Goal: Use online tool/utility: Utilize a website feature to perform a specific function

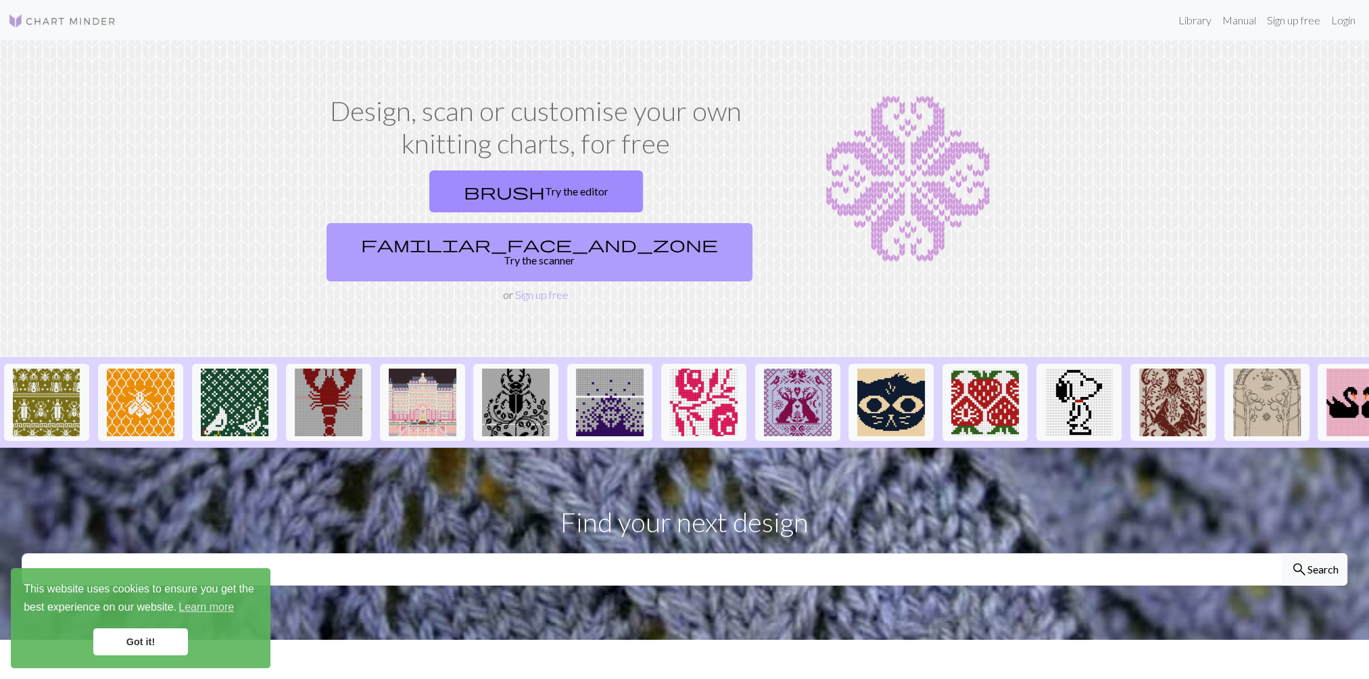
click at [618, 223] on link "familiar_face_and_zone Try the scanner" at bounding box center [540, 252] width 426 height 58
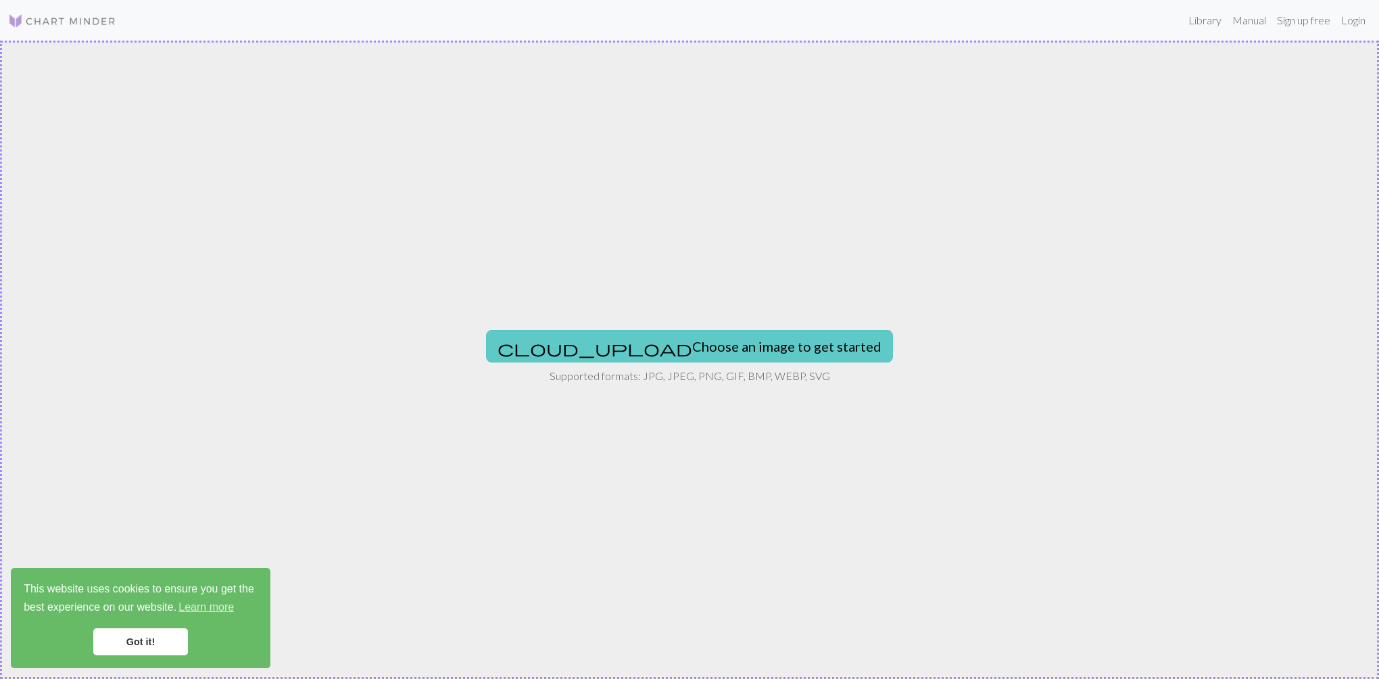
click at [646, 342] on button "cloud_upload Choose an image to get started" at bounding box center [689, 346] width 407 height 32
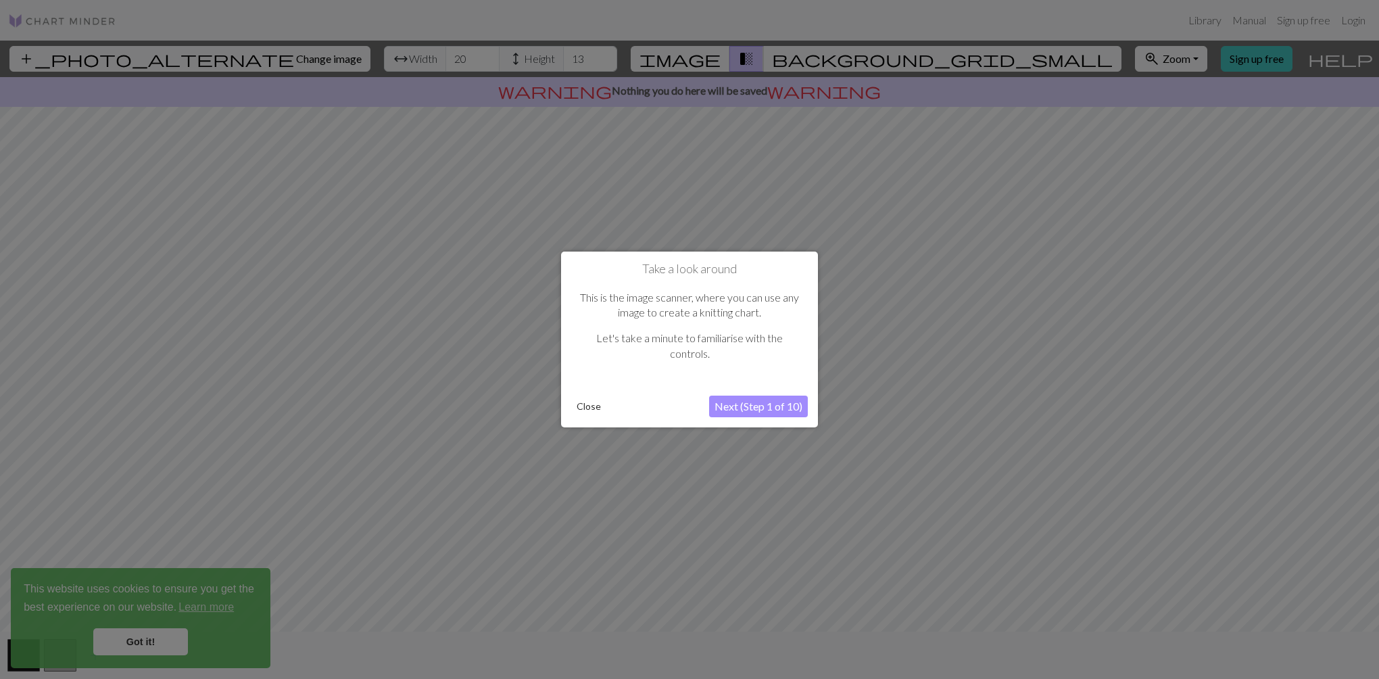
click at [738, 404] on button "Next (Step 1 of 10)" at bounding box center [758, 407] width 99 height 22
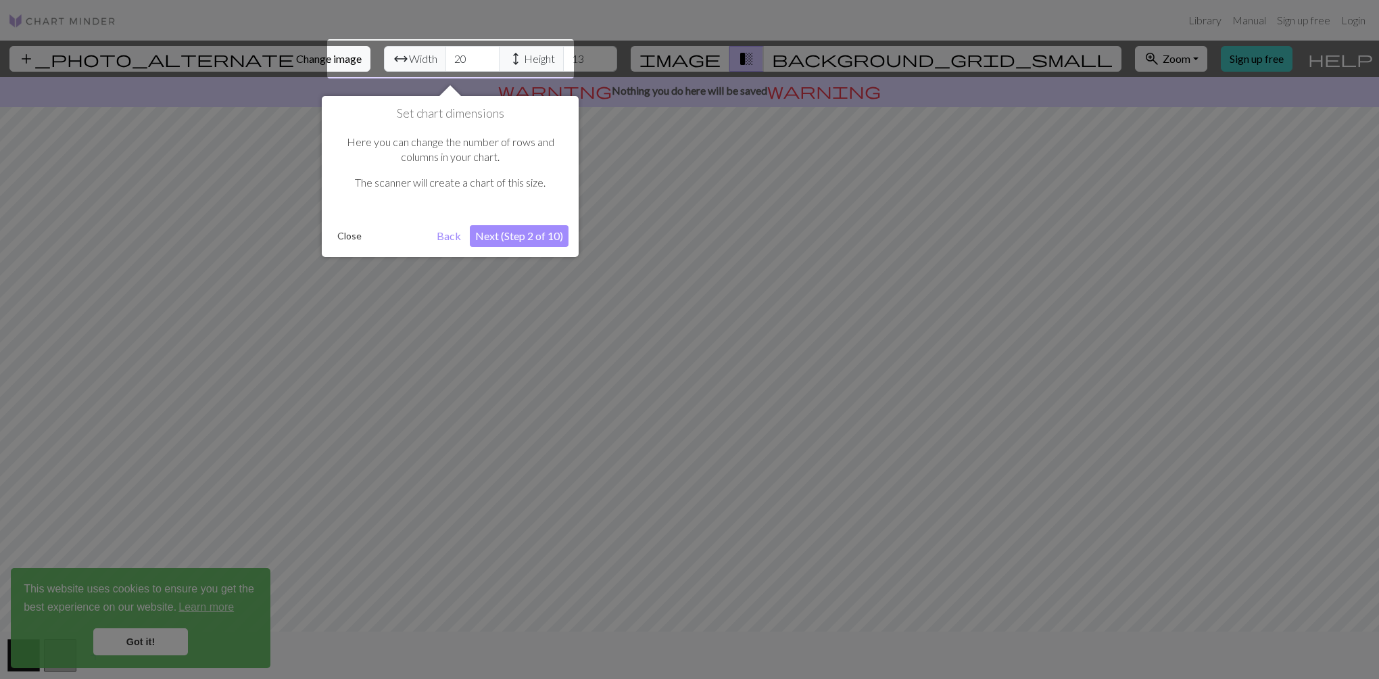
click at [517, 235] on button "Next (Step 2 of 10)" at bounding box center [519, 236] width 99 height 22
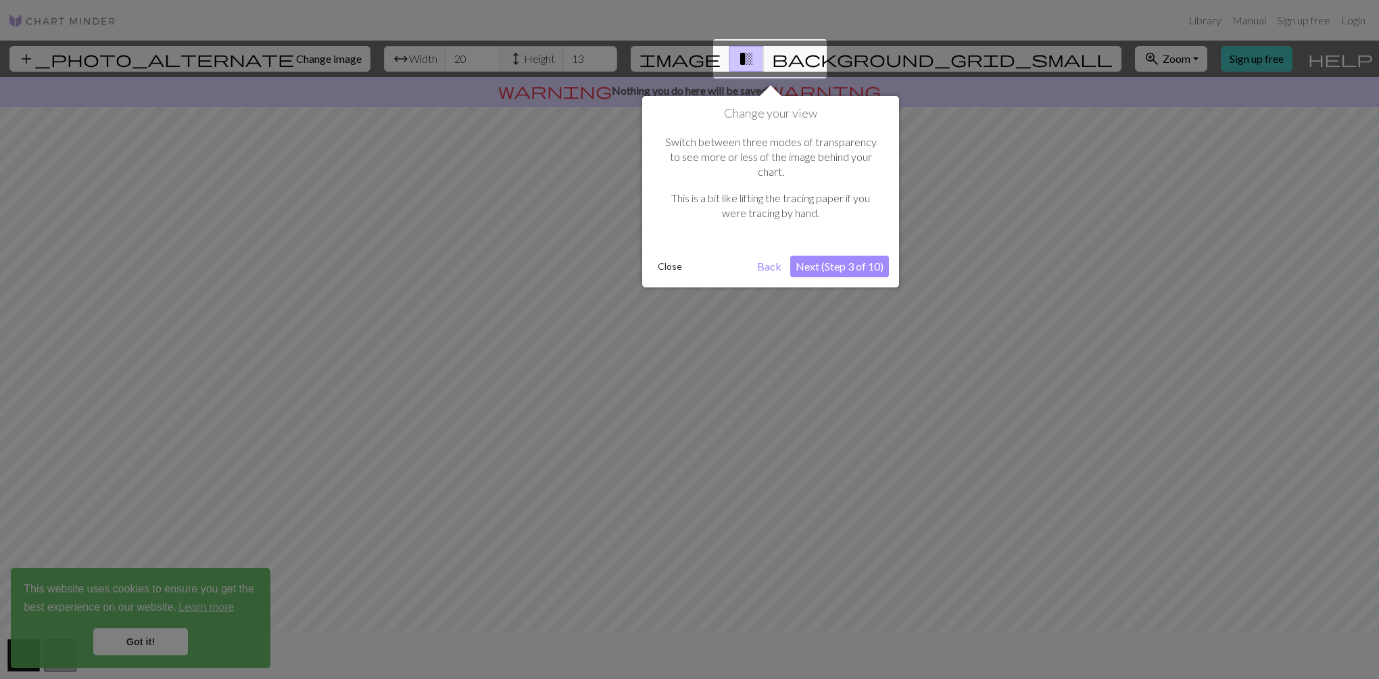
click at [834, 256] on button "Next (Step 3 of 10)" at bounding box center [839, 267] width 99 height 22
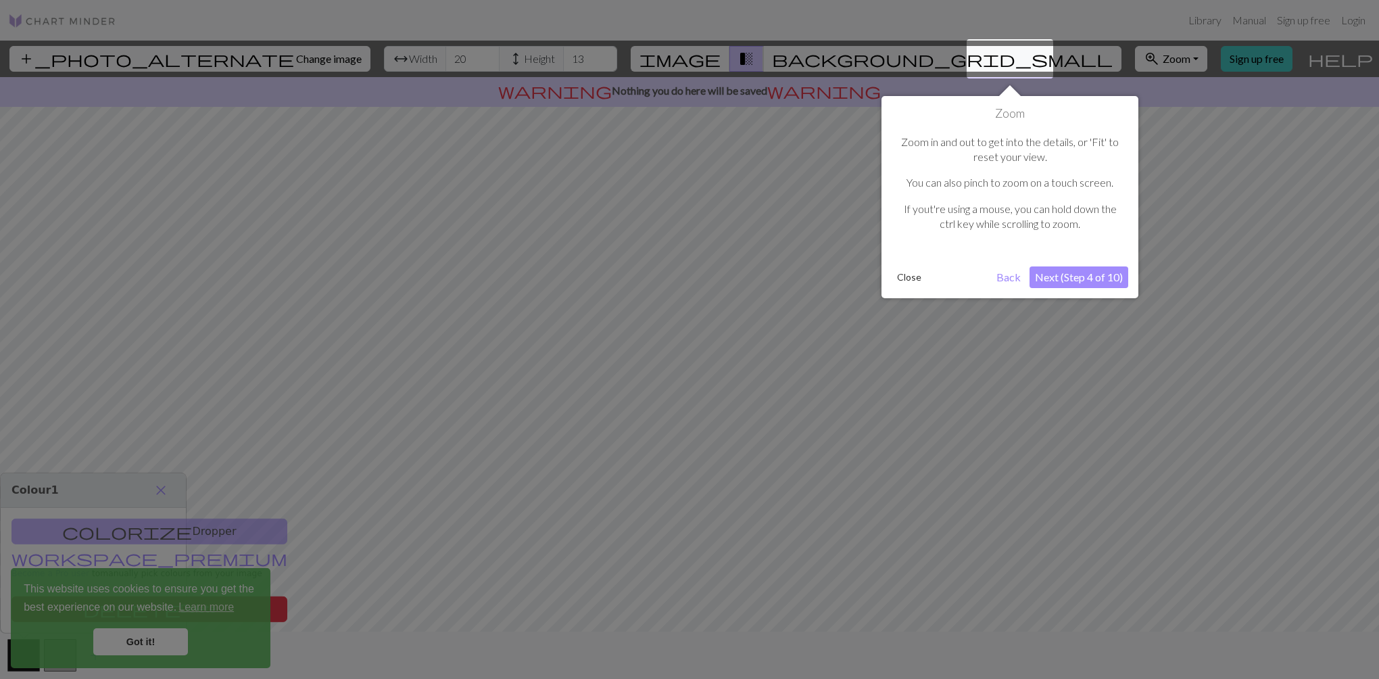
click at [914, 276] on button "Close" at bounding box center [909, 277] width 35 height 20
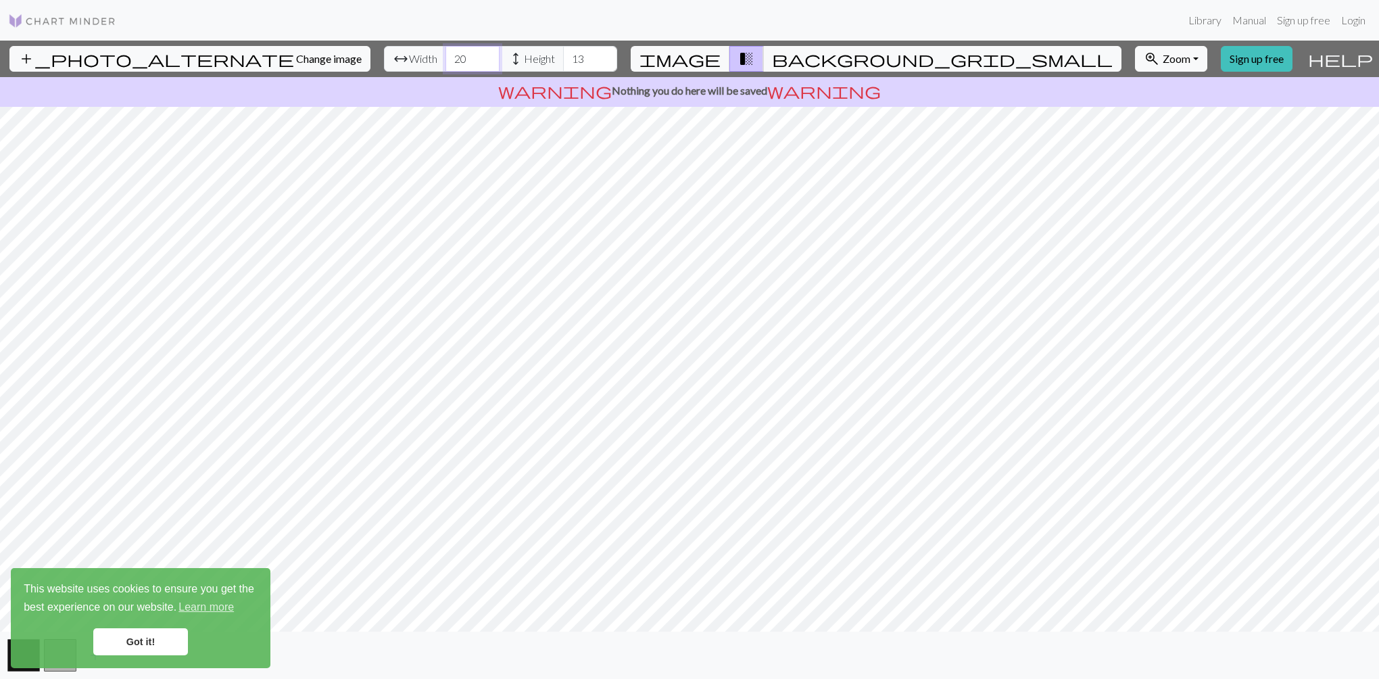
drag, startPoint x: 429, startPoint y: 57, endPoint x: 395, endPoint y: 60, distance: 34.6
click at [446, 60] on input "20" at bounding box center [473, 59] width 54 height 26
click at [446, 56] on input "20" at bounding box center [473, 59] width 54 height 26
drag, startPoint x: 419, startPoint y: 60, endPoint x: 404, endPoint y: 61, distance: 15.6
click at [446, 61] on input "20" at bounding box center [473, 59] width 54 height 26
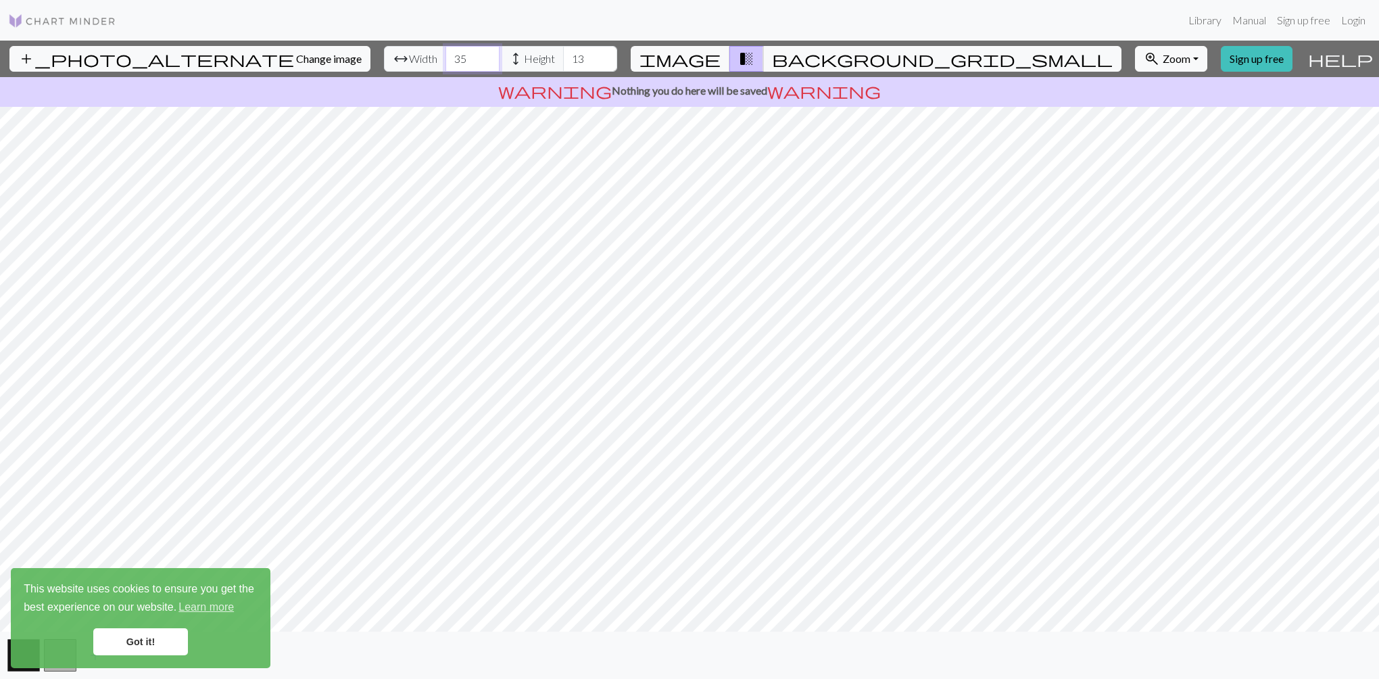
type input "35"
click at [563, 61] on input "13" at bounding box center [590, 59] width 54 height 26
click at [809, 57] on span "background_grid_small" at bounding box center [942, 58] width 341 height 19
click at [764, 57] on button "transition_fade" at bounding box center [747, 59] width 34 height 26
click at [1135, 66] on button "zoom_in Zoom Zoom" at bounding box center [1171, 59] width 72 height 26
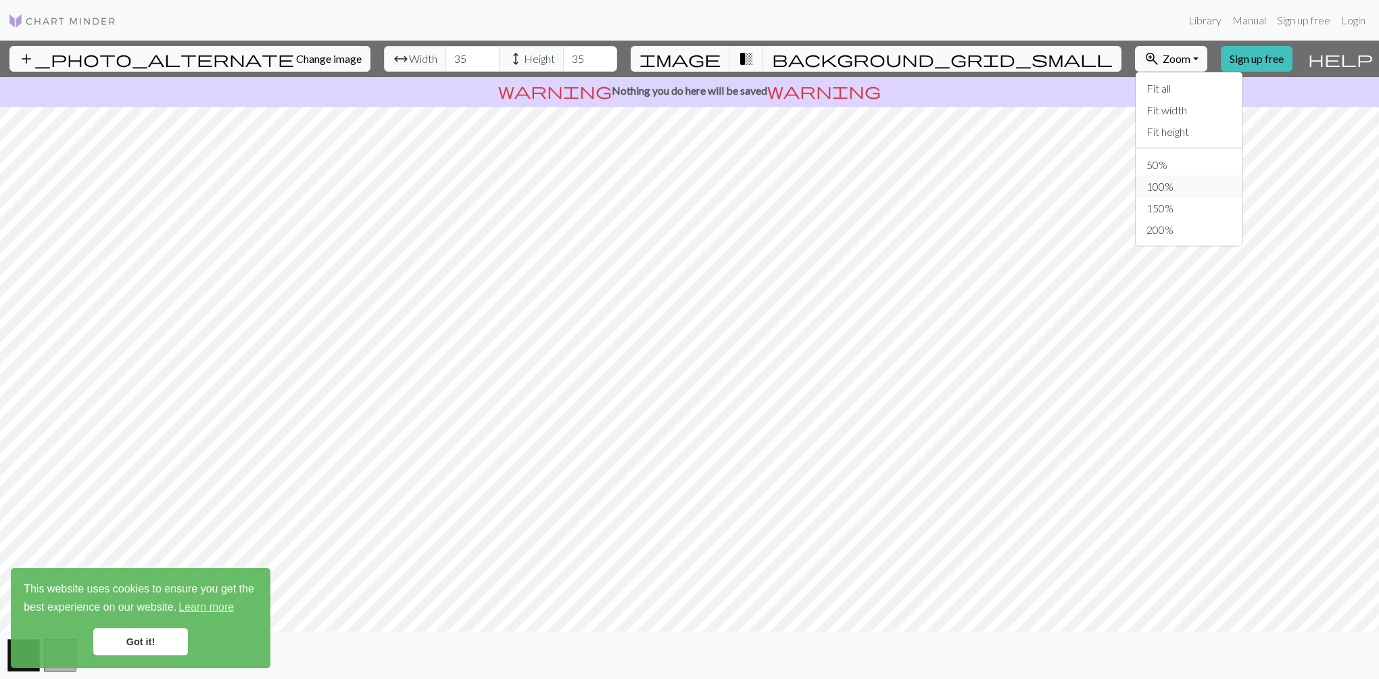
click at [1136, 182] on button "100%" at bounding box center [1189, 187] width 107 height 22
click at [1163, 59] on span "Zoom" at bounding box center [1177, 58] width 28 height 13
click at [1136, 161] on button "50%" at bounding box center [1189, 165] width 107 height 22
click at [1163, 61] on span "Zoom" at bounding box center [1177, 58] width 28 height 13
click at [1136, 181] on button "100%" at bounding box center [1189, 187] width 107 height 22
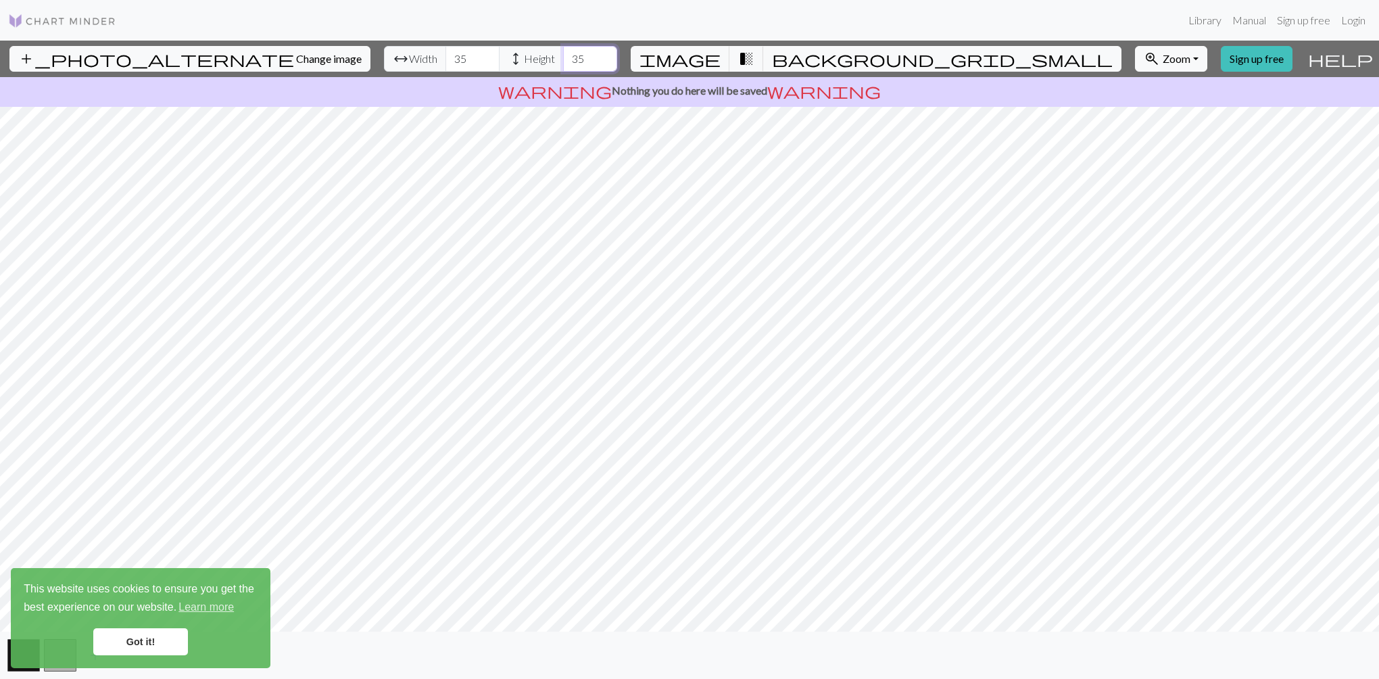
click at [563, 70] on input "35" at bounding box center [590, 59] width 54 height 26
drag, startPoint x: 535, startPoint y: 56, endPoint x: 516, endPoint y: 57, distance: 19.7
click at [563, 57] on input "50" at bounding box center [590, 59] width 54 height 26
type input "50"
click at [798, 57] on span "background_grid_small" at bounding box center [942, 58] width 341 height 19
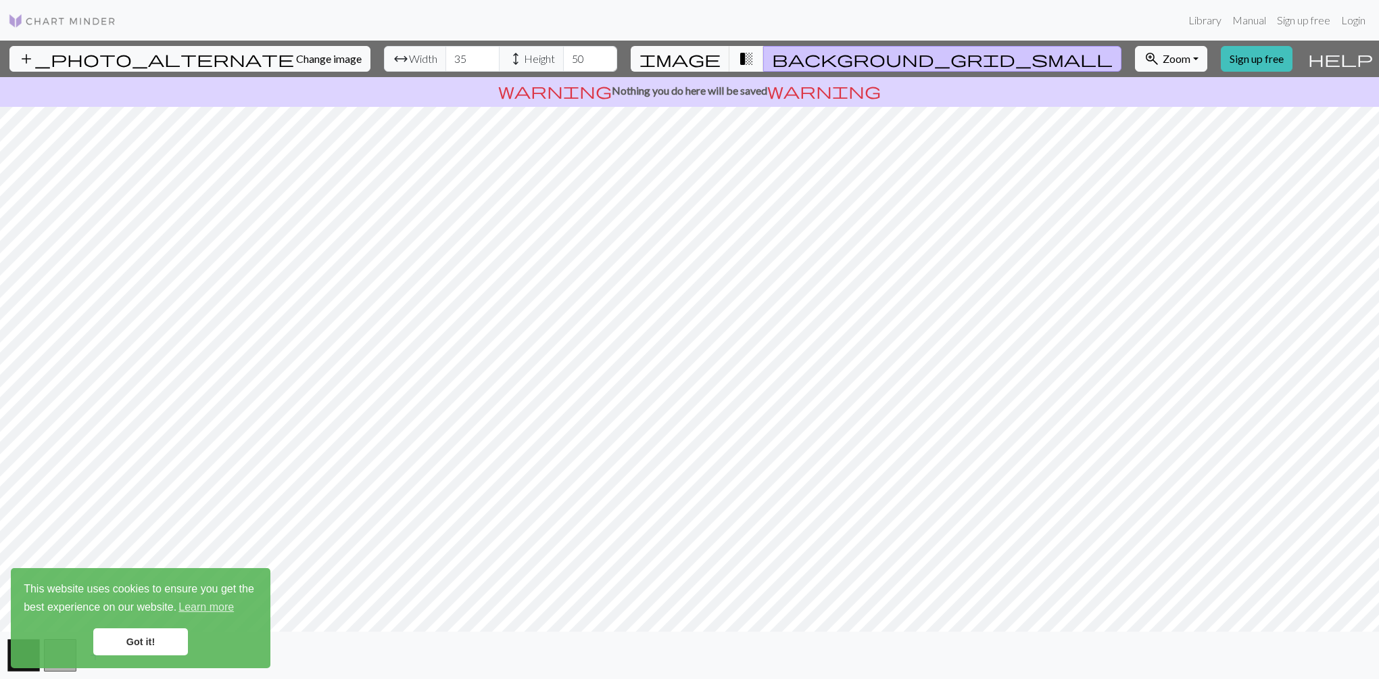
click at [755, 57] on span "transition_fade" at bounding box center [746, 58] width 16 height 19
click at [145, 634] on link "Got it!" at bounding box center [140, 641] width 95 height 27
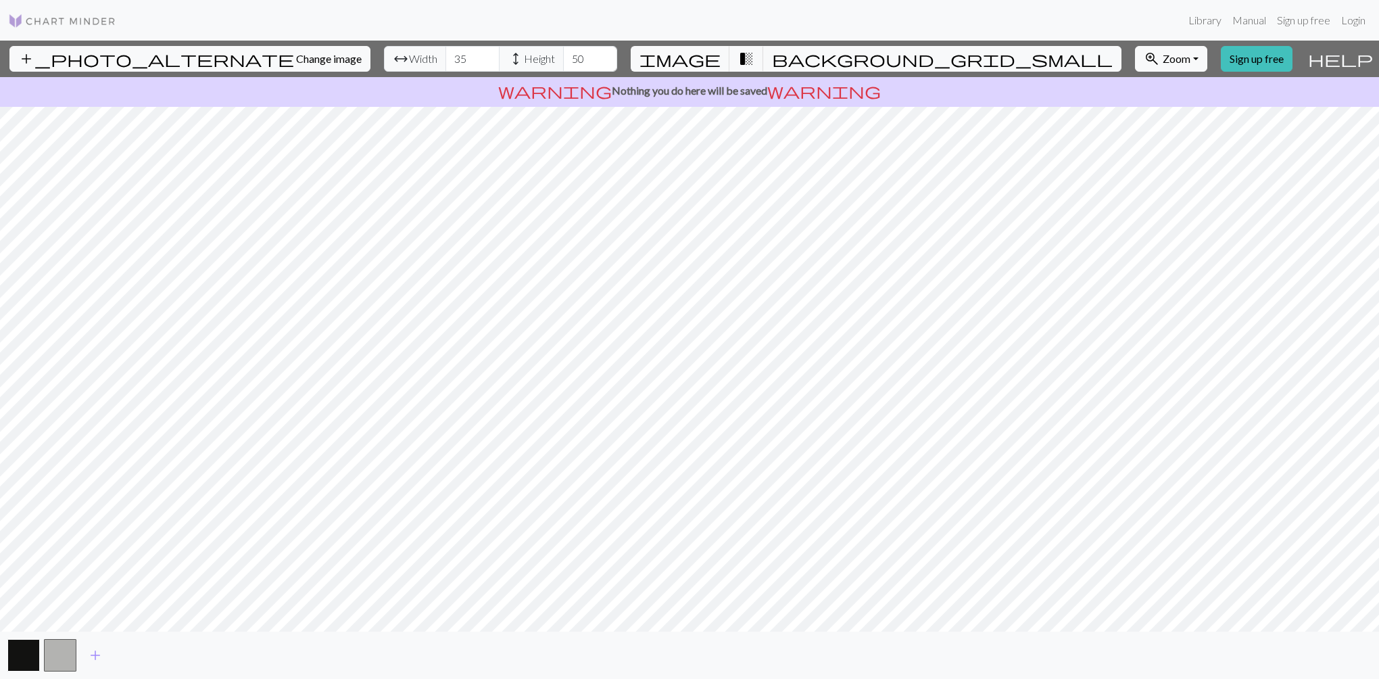
click at [32, 652] on button "button" at bounding box center [23, 655] width 32 height 32
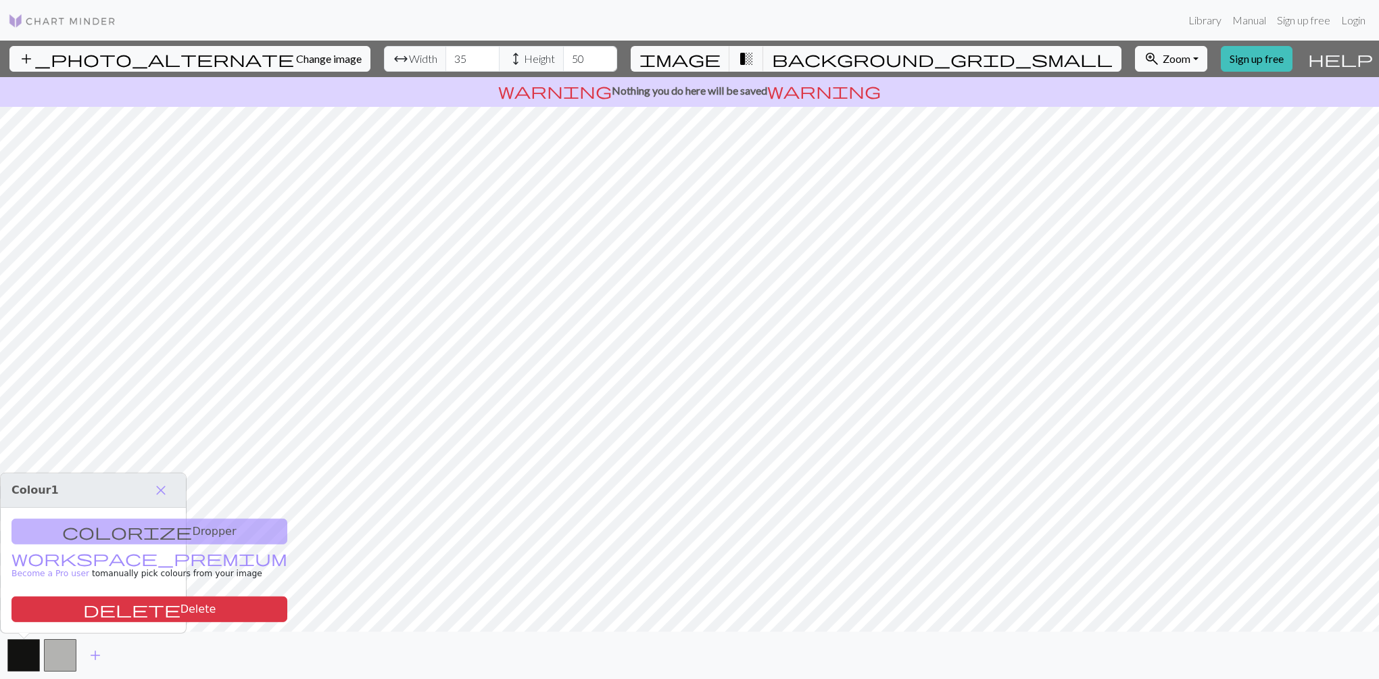
click at [130, 533] on div "colorize Dropper workspace_premium Become a Pro user to manually pick colours f…" at bounding box center [93, 570] width 185 height 125
click at [157, 492] on span "close" at bounding box center [161, 490] width 16 height 19
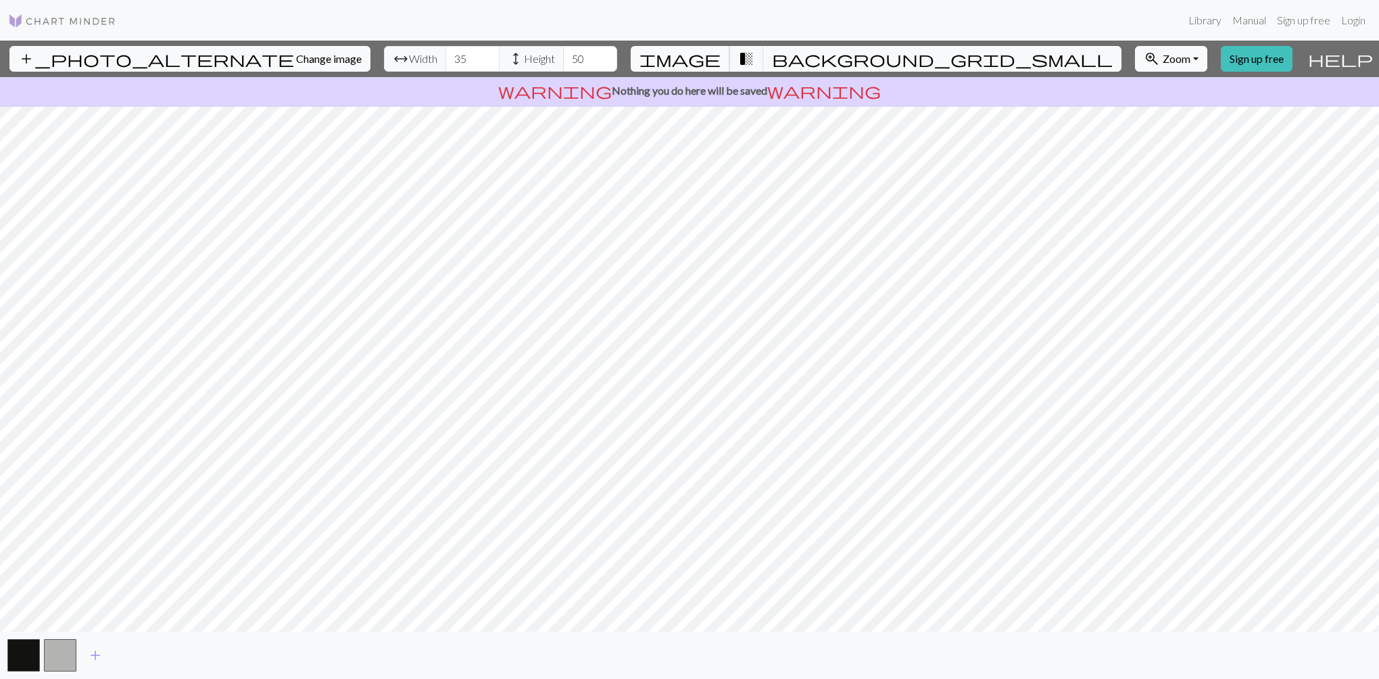
click at [721, 63] on span "image" at bounding box center [680, 58] width 81 height 19
click at [806, 53] on span "background_grid_small" at bounding box center [942, 58] width 341 height 19
